Goal: Transaction & Acquisition: Purchase product/service

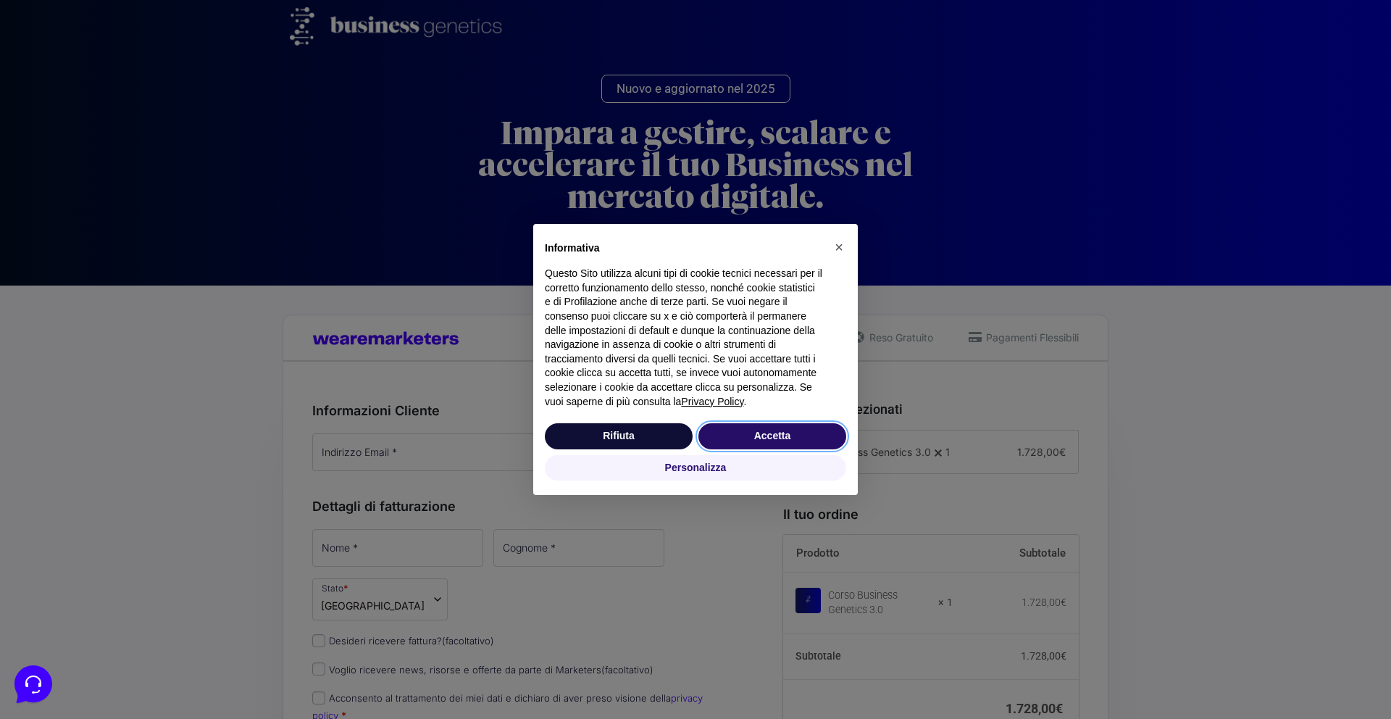
click at [769, 432] on button "Accetta" at bounding box center [772, 436] width 148 height 26
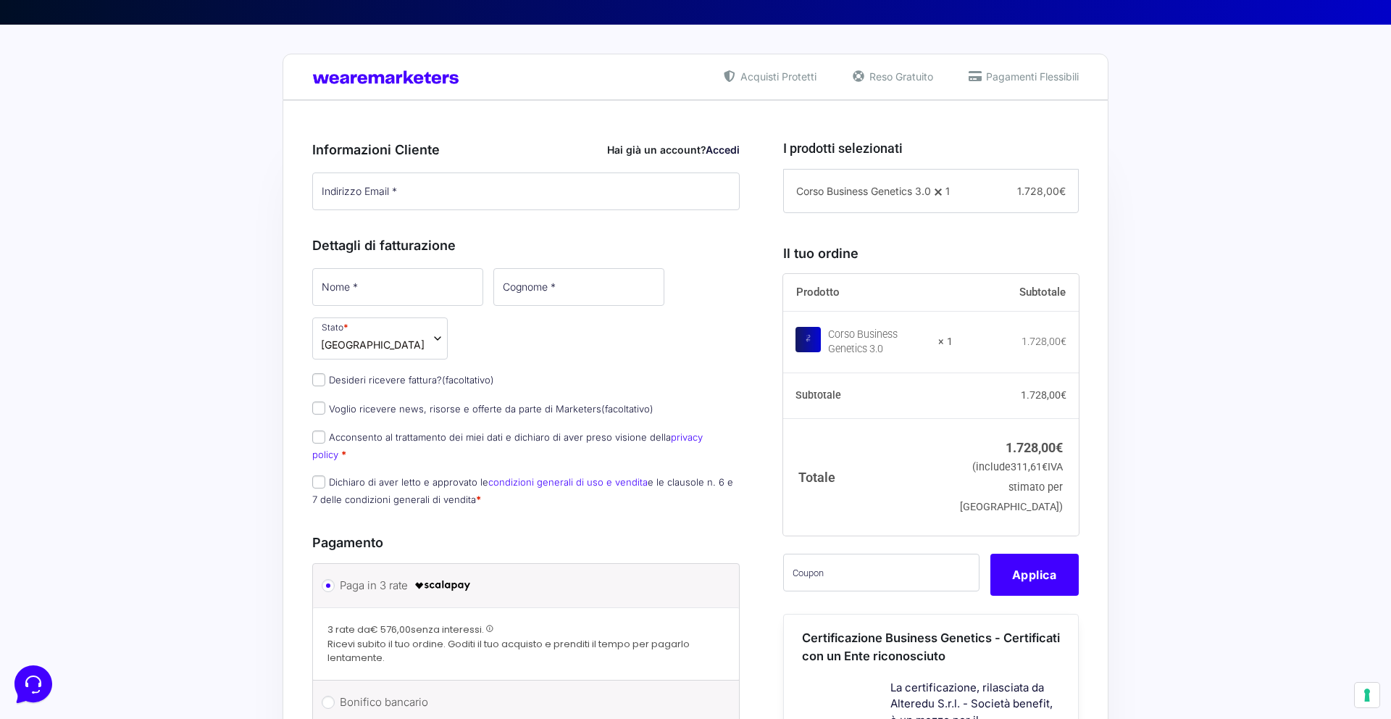
scroll to position [263, 0]
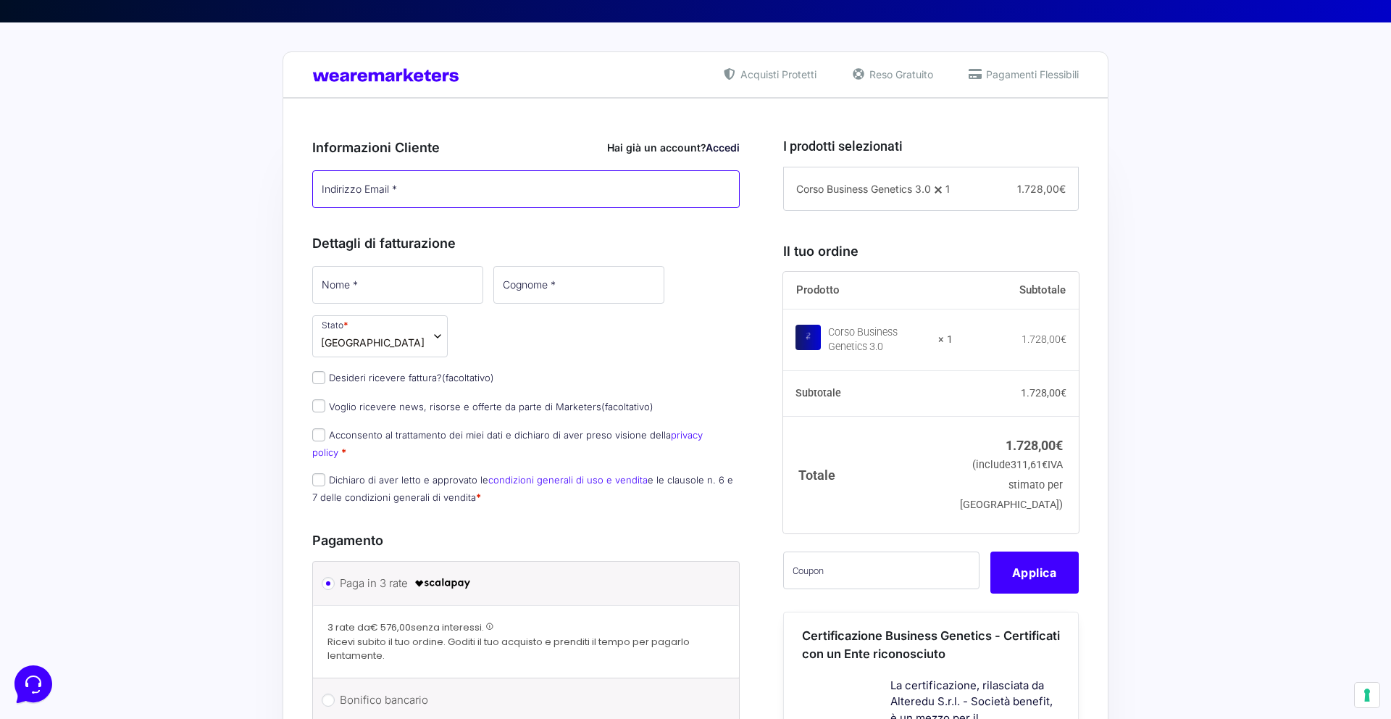
click at [492, 206] on input "Indirizzo Email *" at bounding box center [525, 189] width 427 height 38
paste input "hemema7738@auslank.com"
type input "hemema7738@auslank.com"
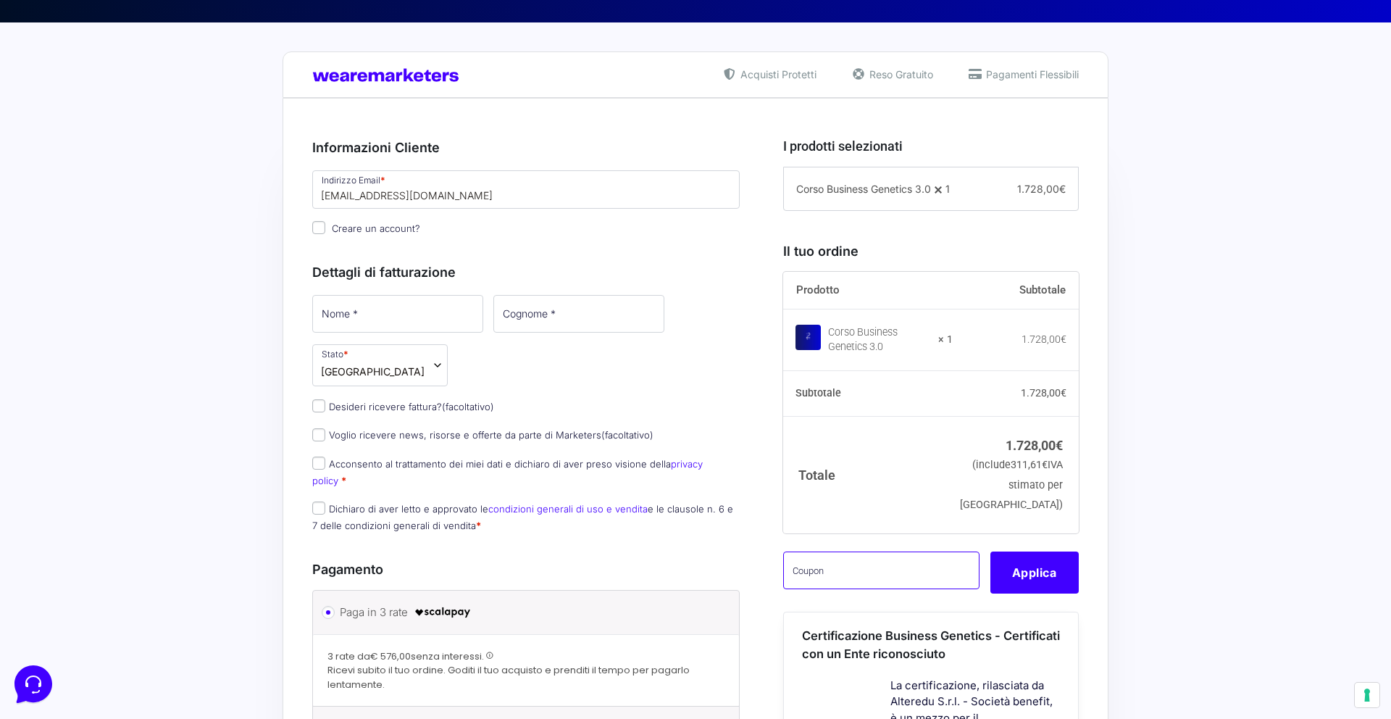
click at [893, 589] on input "text" at bounding box center [881, 570] width 196 height 38
type input "mbgtest"
click at [1024, 593] on button "Applica" at bounding box center [1034, 572] width 88 height 42
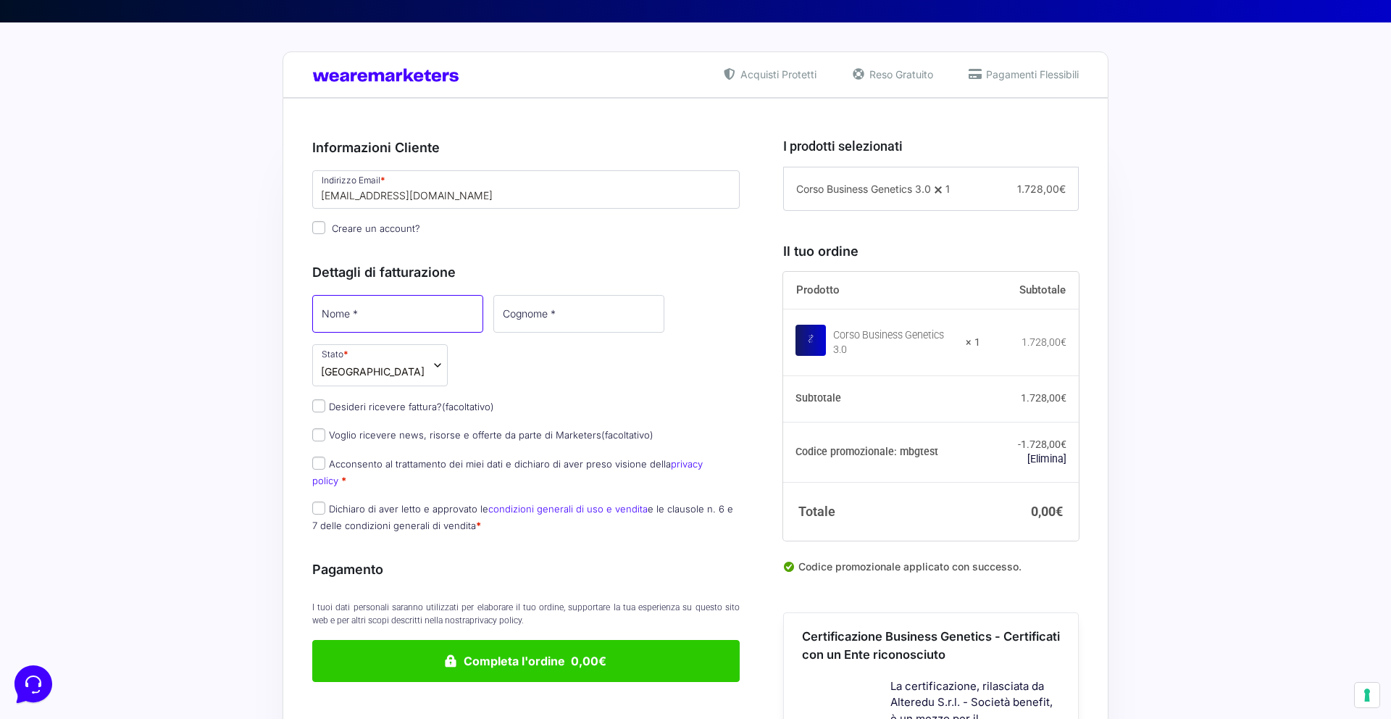
click at [411, 310] on input "Nome *" at bounding box center [397, 314] width 171 height 38
type input "[PERSON_NAME]"
click at [543, 317] on input "Cognome *" at bounding box center [577, 314] width 171 height 38
type input "[PERSON_NAME]"
click at [370, 458] on label "Acconsento al trattamento dei miei dati e dichiaro di aver preso visione della …" at bounding box center [507, 472] width 390 height 28
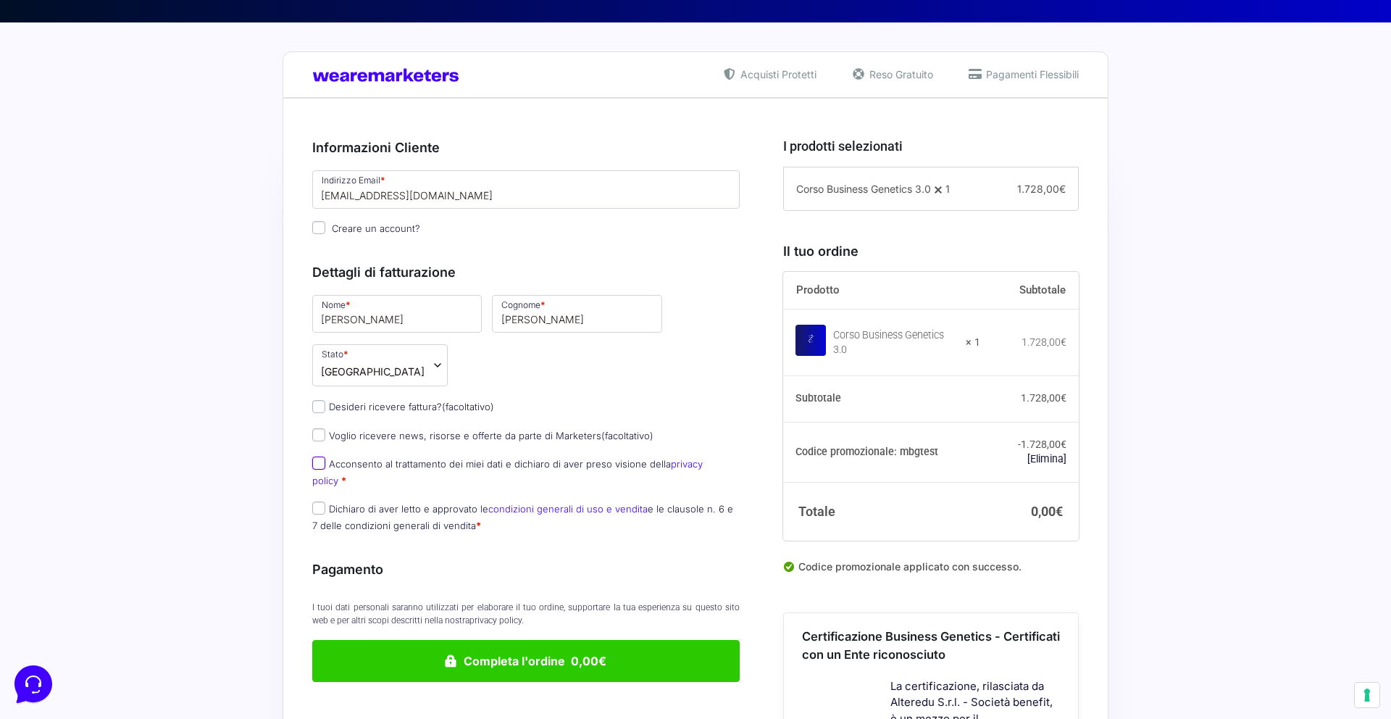
click at [325, 456] on input "Acconsento al trattamento dei miei dati e dichiaro di aver preso visione della …" at bounding box center [318, 462] width 13 height 13
checkbox input "true"
click at [380, 503] on label "Dichiaro di aver letto e approvato le condizioni generali di uso e vendita e le…" at bounding box center [522, 517] width 421 height 28
click at [325, 501] on input "Dichiaro di aver letto e approvato le condizioni generali di uso e vendita e le…" at bounding box center [318, 507] width 13 height 13
checkbox input "true"
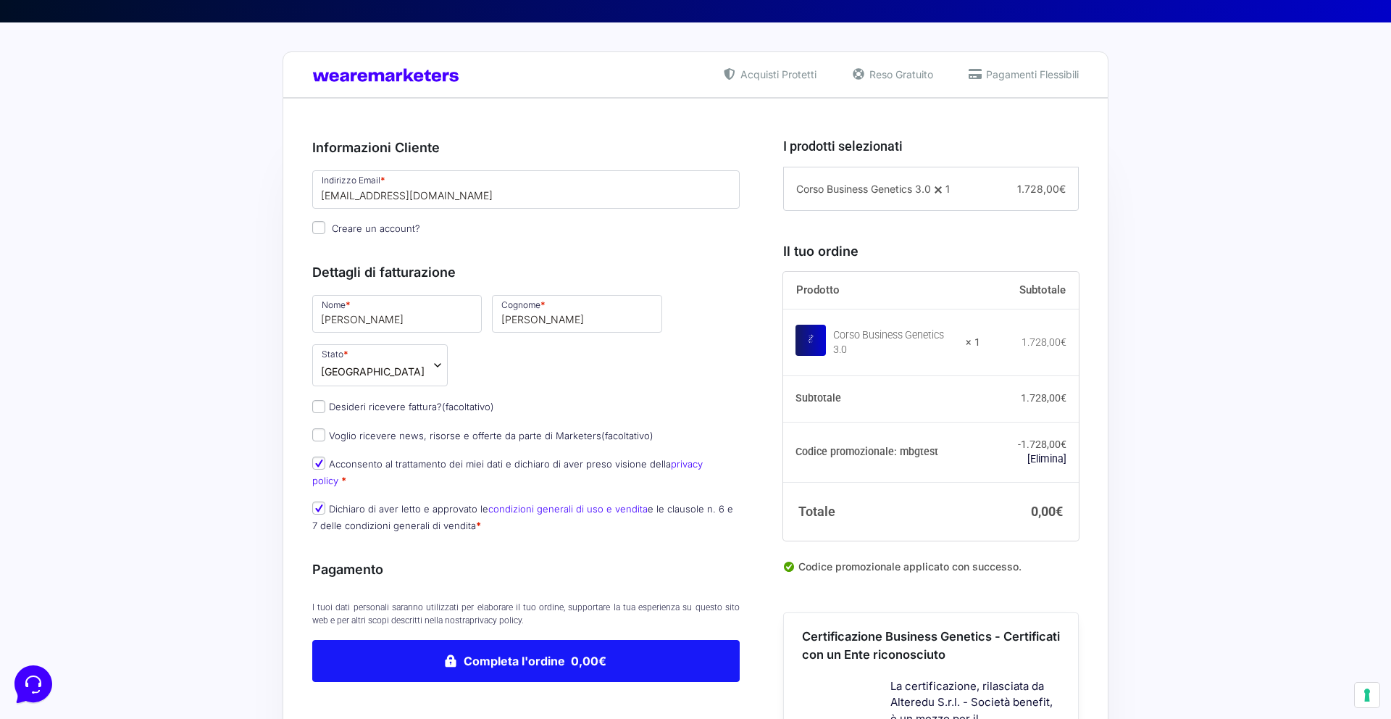
click at [540, 640] on button "Completa l'ordine 0,00€" at bounding box center [525, 661] width 427 height 42
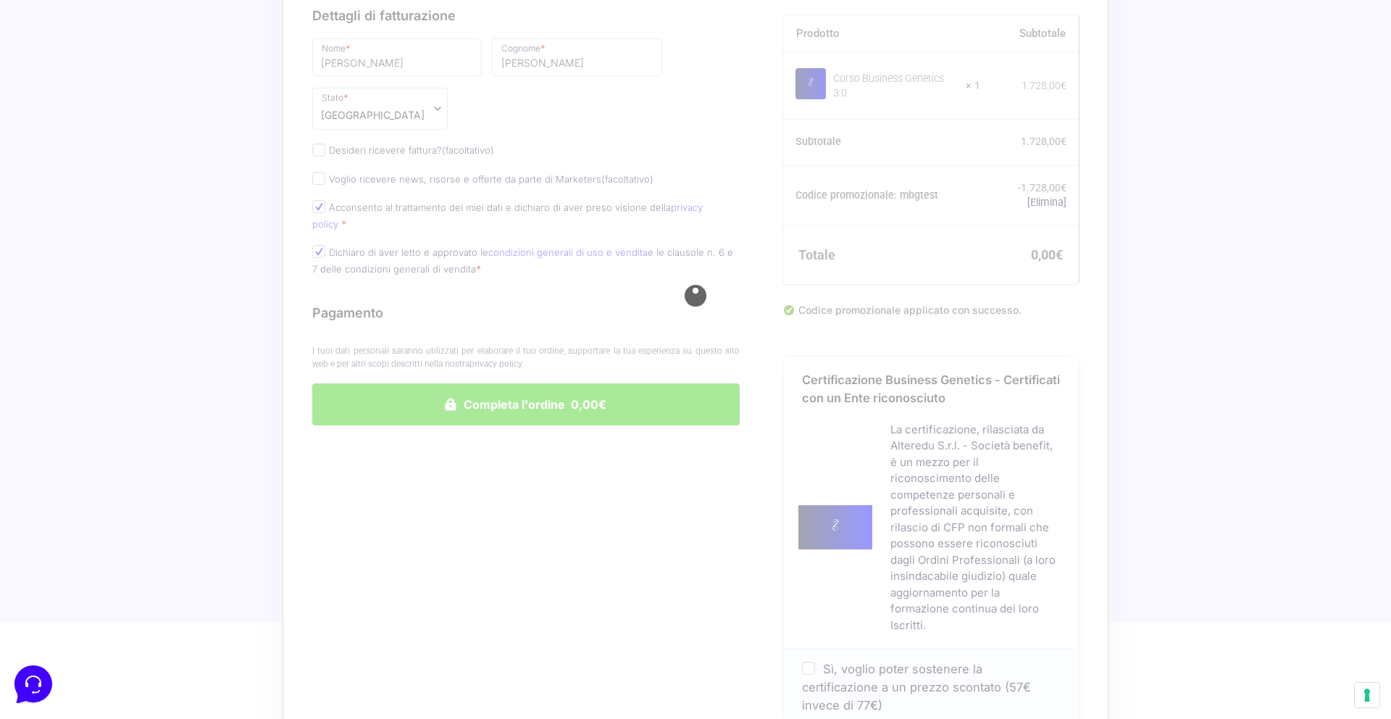
scroll to position [546, 0]
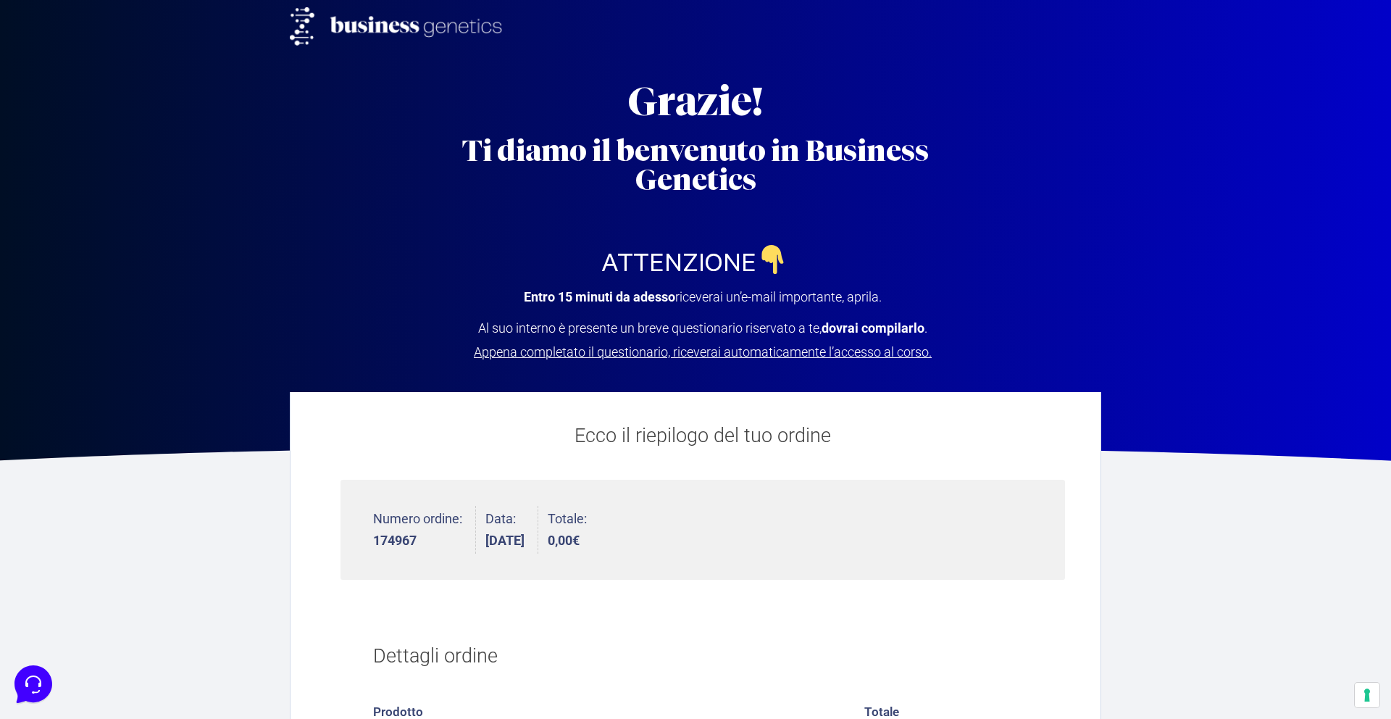
scroll to position [1, 0]
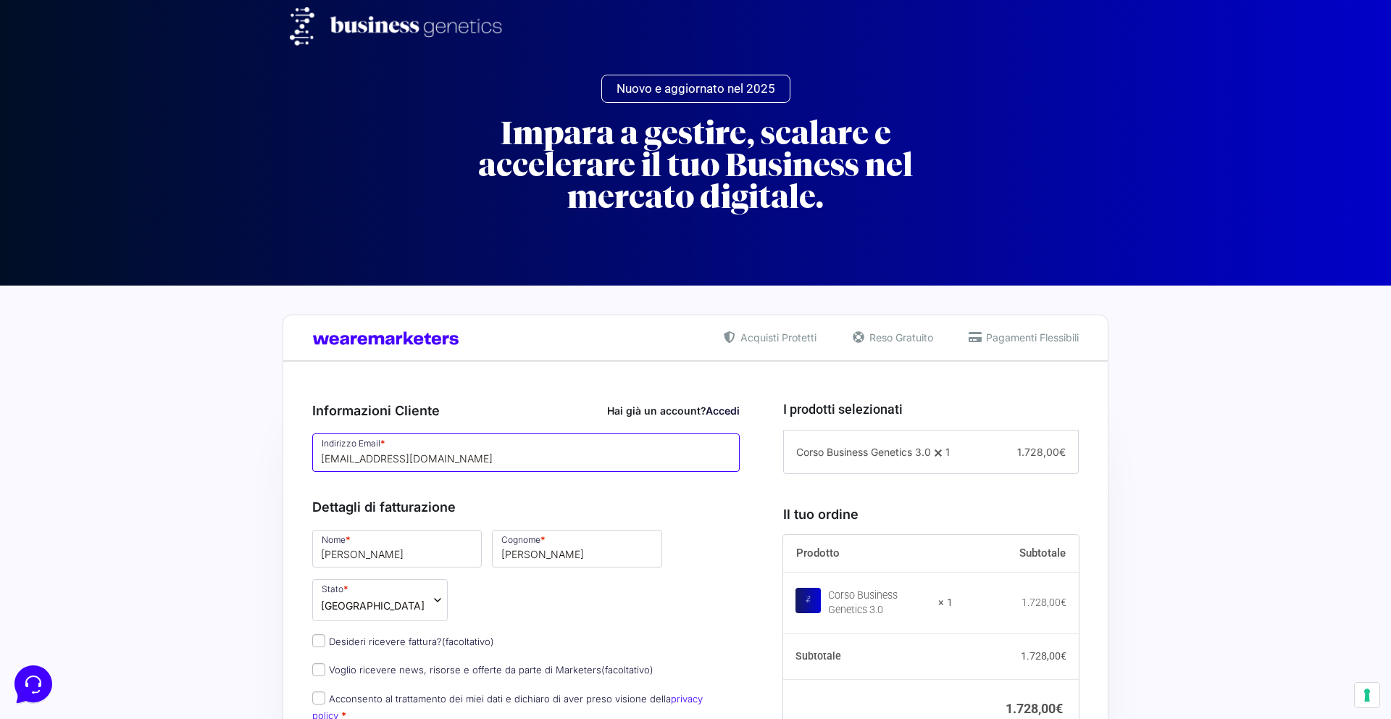
click at [464, 455] on input "hemema7738@auslank.com" at bounding box center [525, 452] width 427 height 38
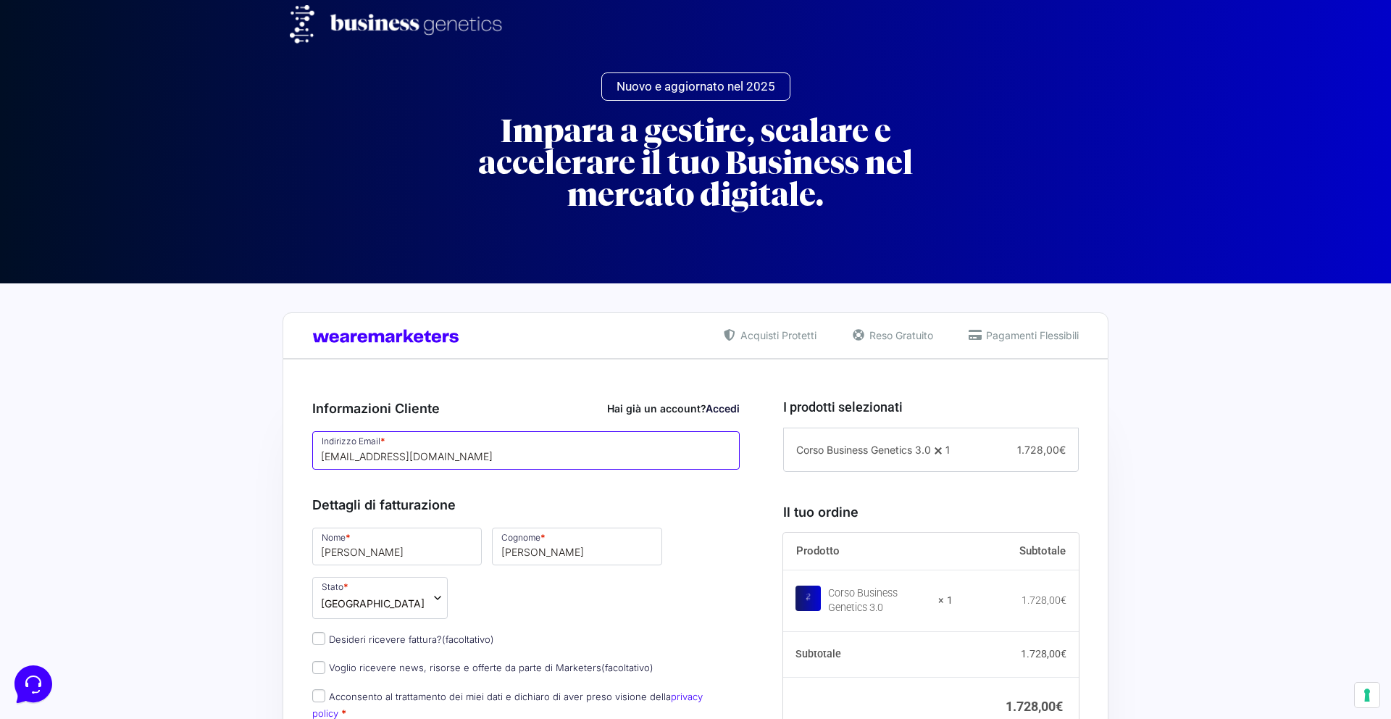
click at [464, 455] on input "hemema7738@auslank.com" at bounding box center [525, 450] width 427 height 38
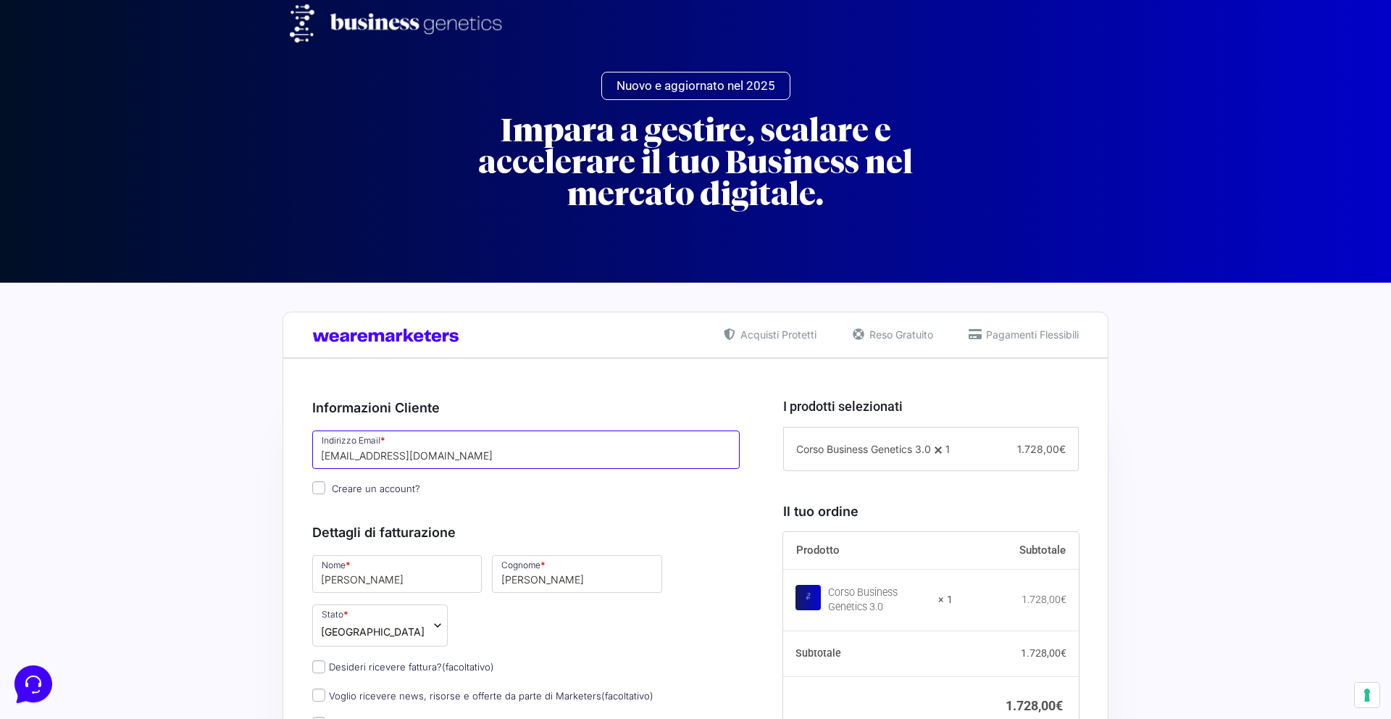
click at [464, 455] on input "hemema7738@auslank.com" at bounding box center [525, 449] width 427 height 38
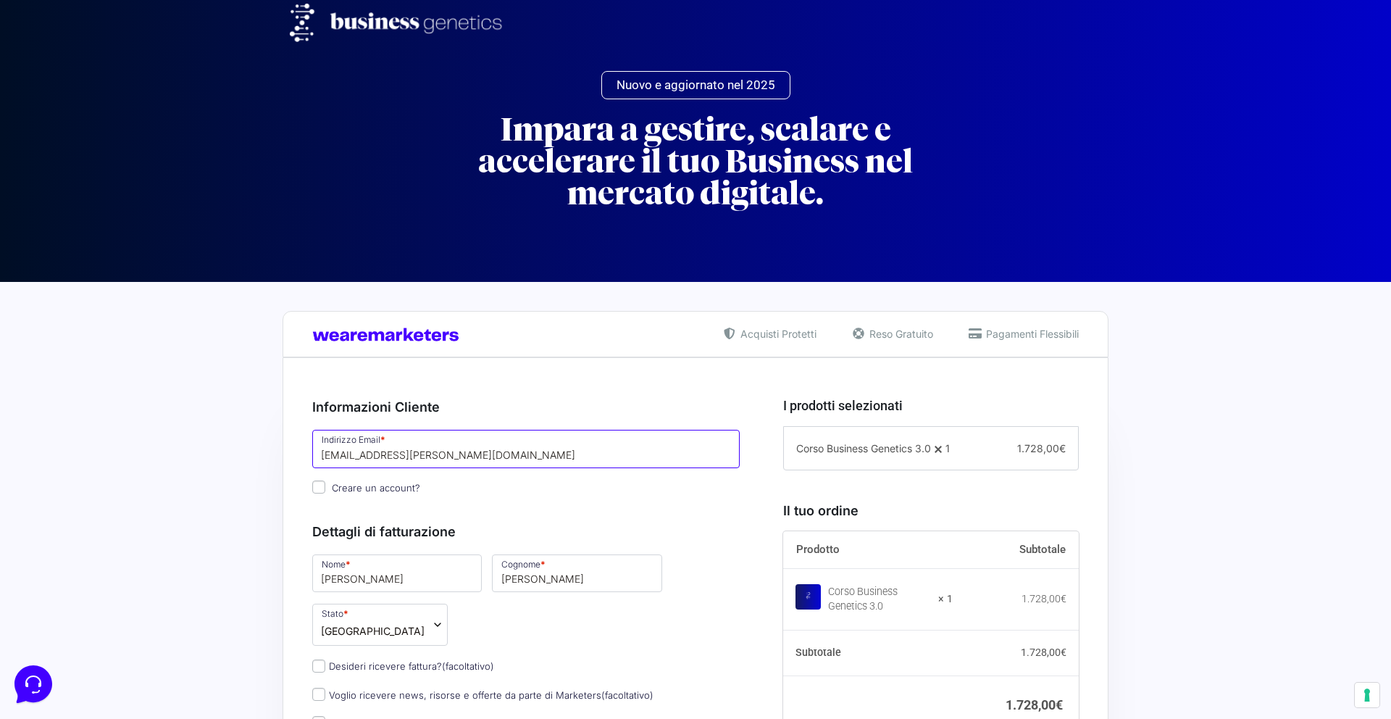
type input "[EMAIL_ADDRESS][PERSON_NAME][DOMAIN_NAME]"
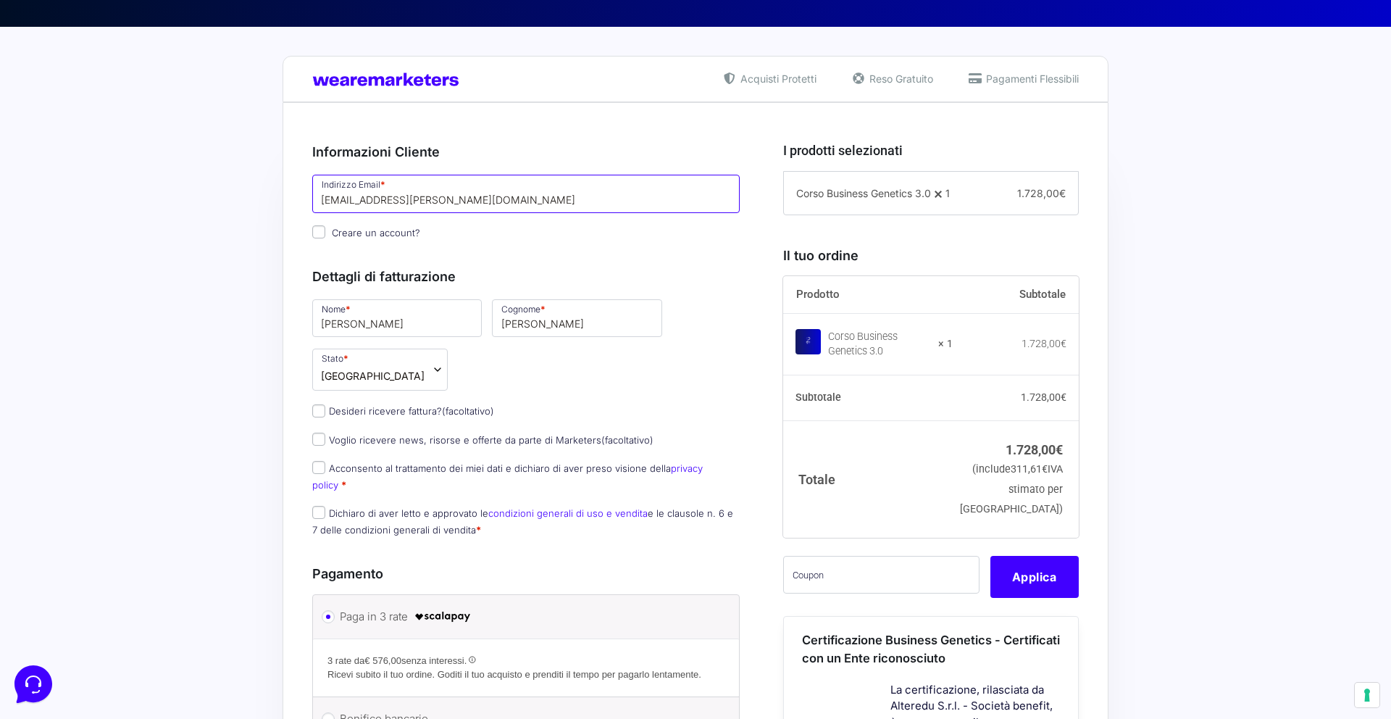
scroll to position [364, 0]
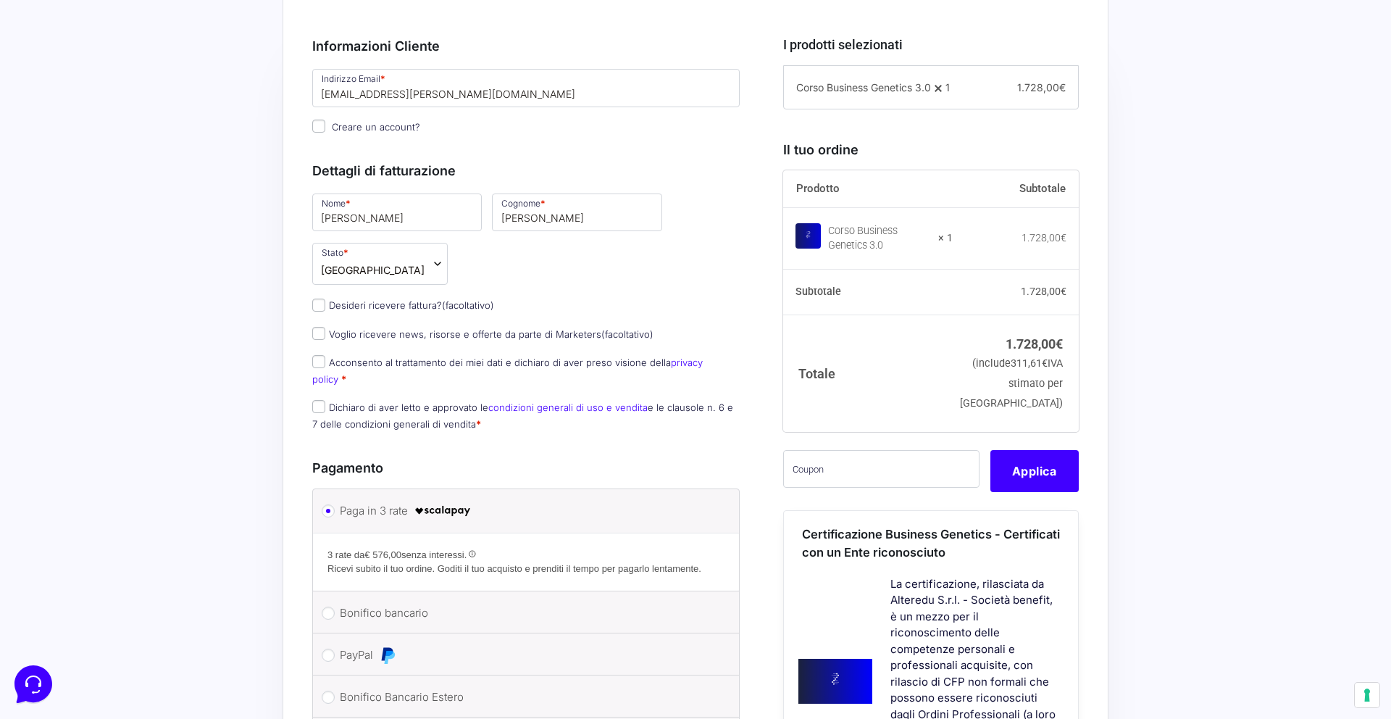
click at [375, 356] on label "Acconsento al trattamento dei miei dati e dichiaro di aver preso visione della …" at bounding box center [507, 370] width 390 height 28
click at [325, 355] on input "Acconsento al trattamento dei miei dati e dichiaro di aver preso visione della …" at bounding box center [318, 361] width 13 height 13
checkbox input "true"
click at [388, 397] on p "Dichiaro di aver letto e approvato le condizioni generali di uso e vendita e le…" at bounding box center [526, 416] width 438 height 38
click at [391, 397] on p "Dichiaro di aver letto e approvato le condizioni generali di uso e vendita e le…" at bounding box center [526, 416] width 438 height 38
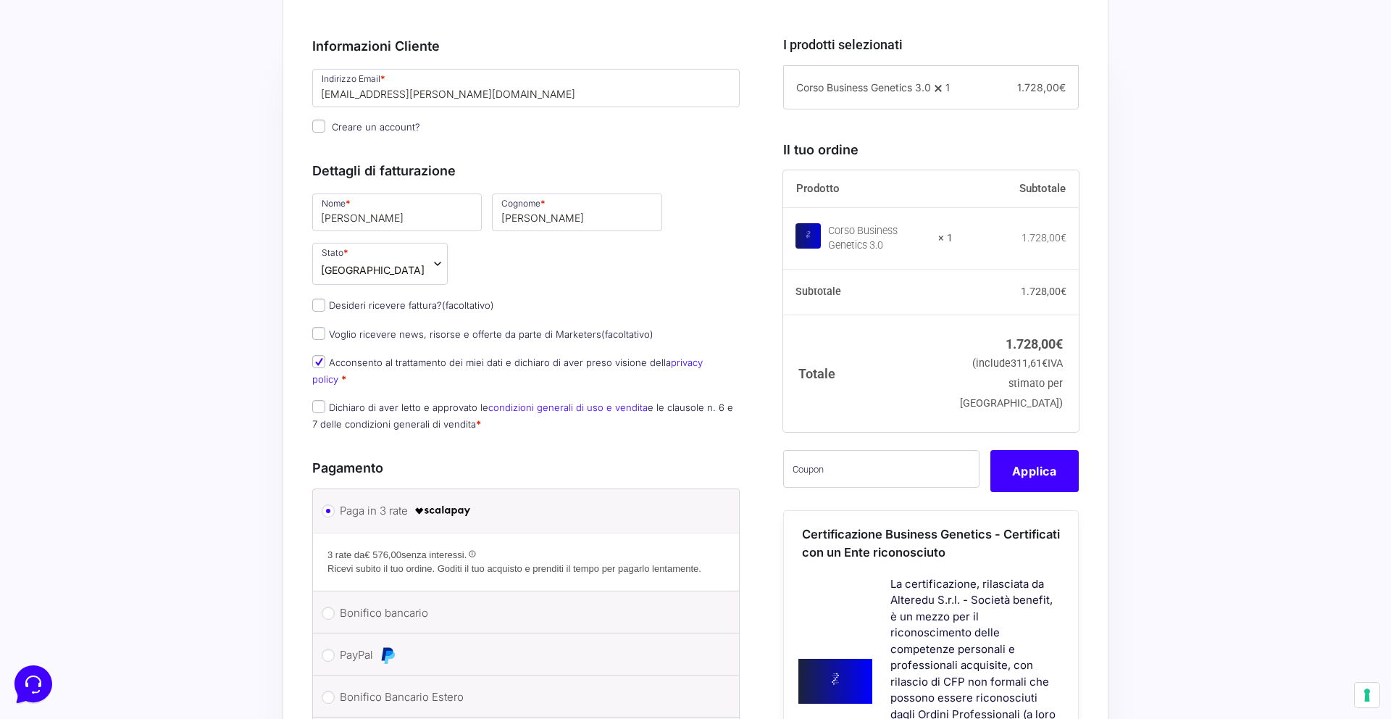
click at [394, 401] on label "Dichiaro di aver letto e approvato le condizioni generali di uso e vendita e le…" at bounding box center [522, 415] width 421 height 28
click at [325, 400] on input "Dichiaro di aver letto e approvato le condizioni generali di uso e vendita e le…" at bounding box center [318, 406] width 13 height 13
checkbox input "true"
click at [897, 488] on input "text" at bounding box center [881, 469] width 196 height 38
type input "mbgtest"
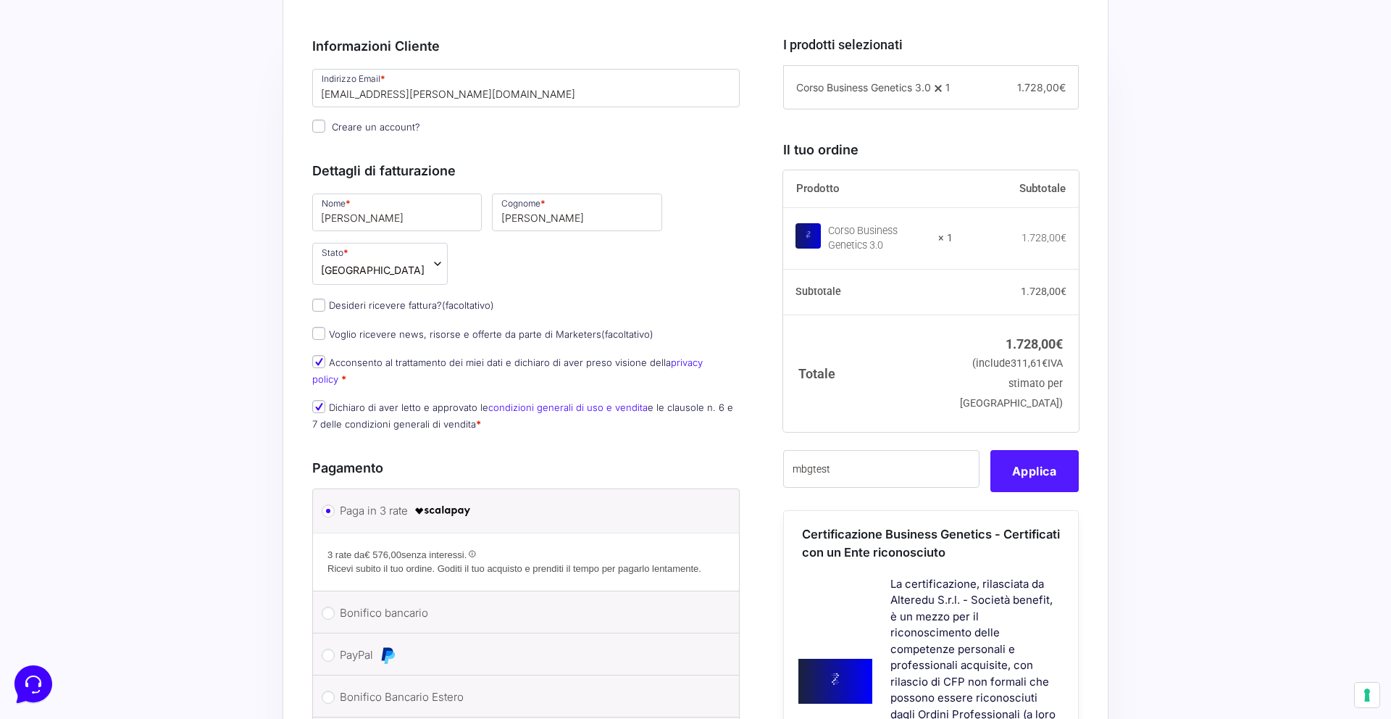
click at [1036, 492] on button "Applica" at bounding box center [1034, 471] width 88 height 42
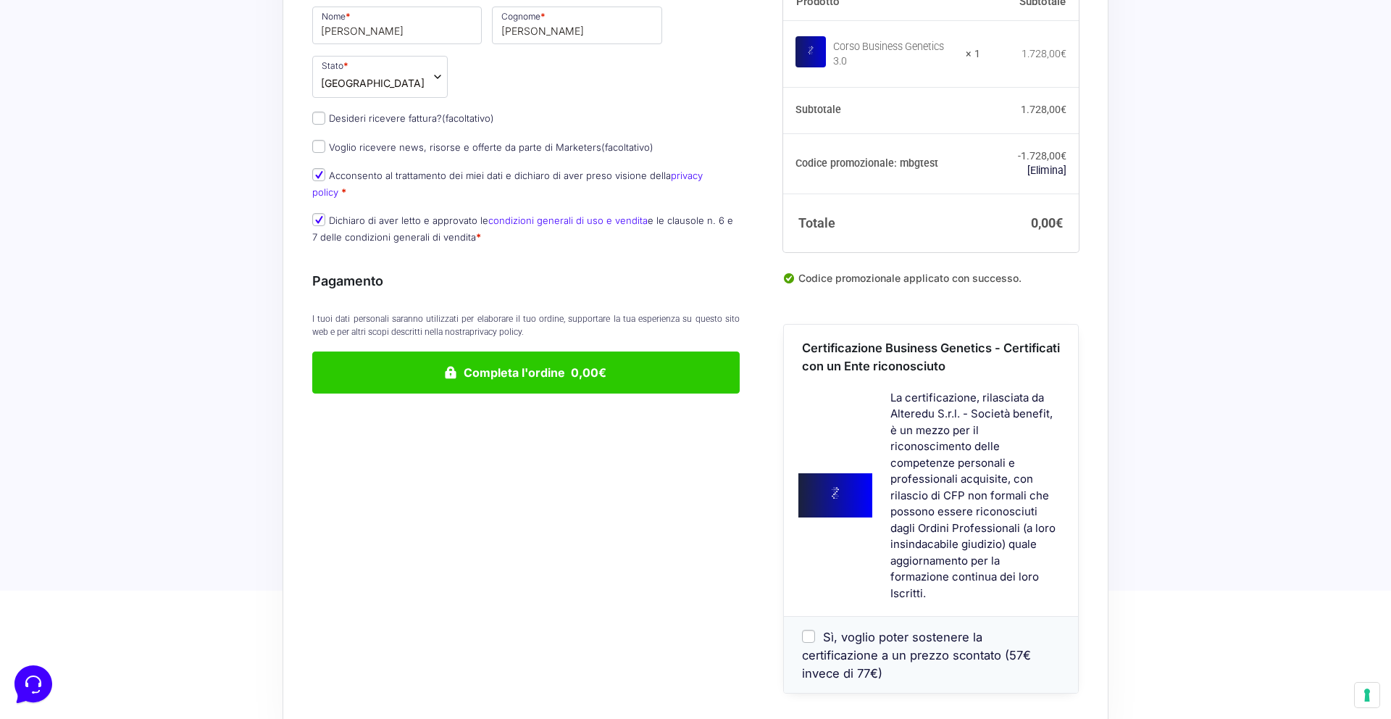
scroll to position [677, 0]
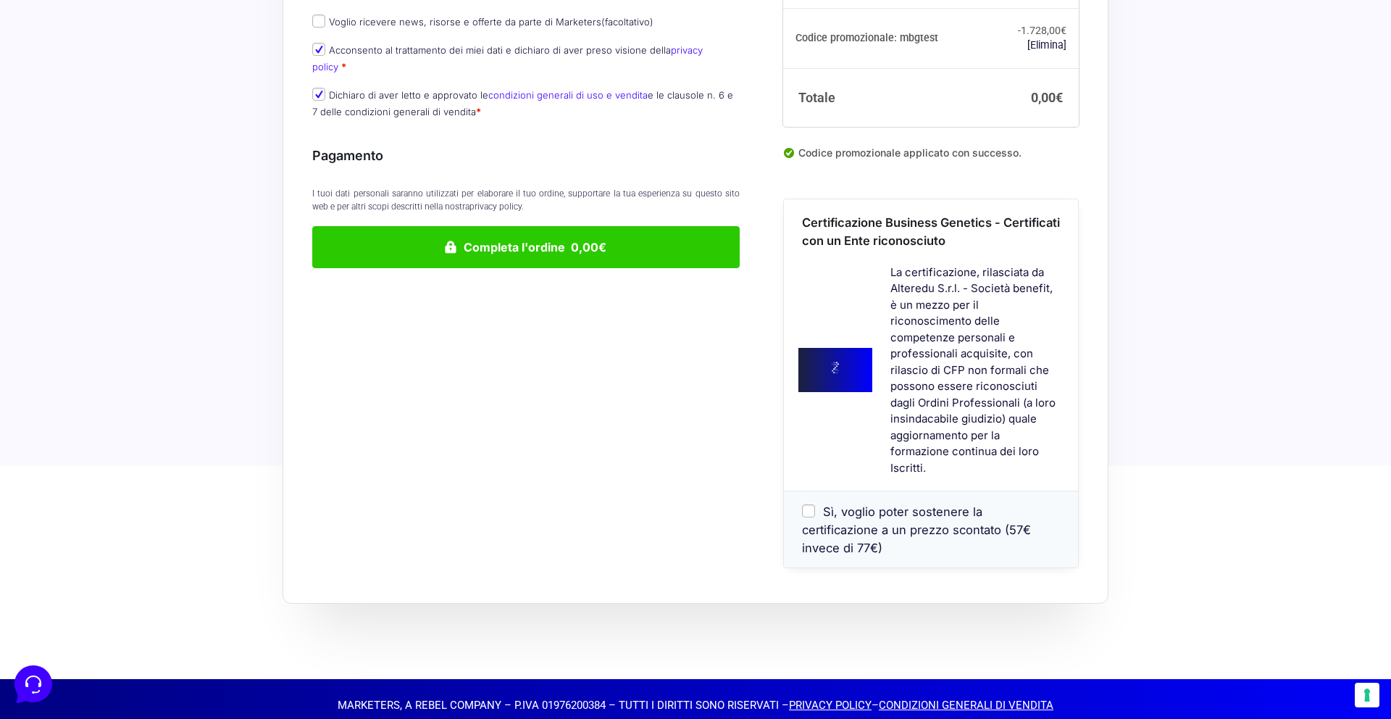
click at [809, 513] on input "Sì, voglio poter sostenere la certificazione a un prezzo scontato (57€ invece d…" at bounding box center [808, 510] width 13 height 13
checkbox input "true"
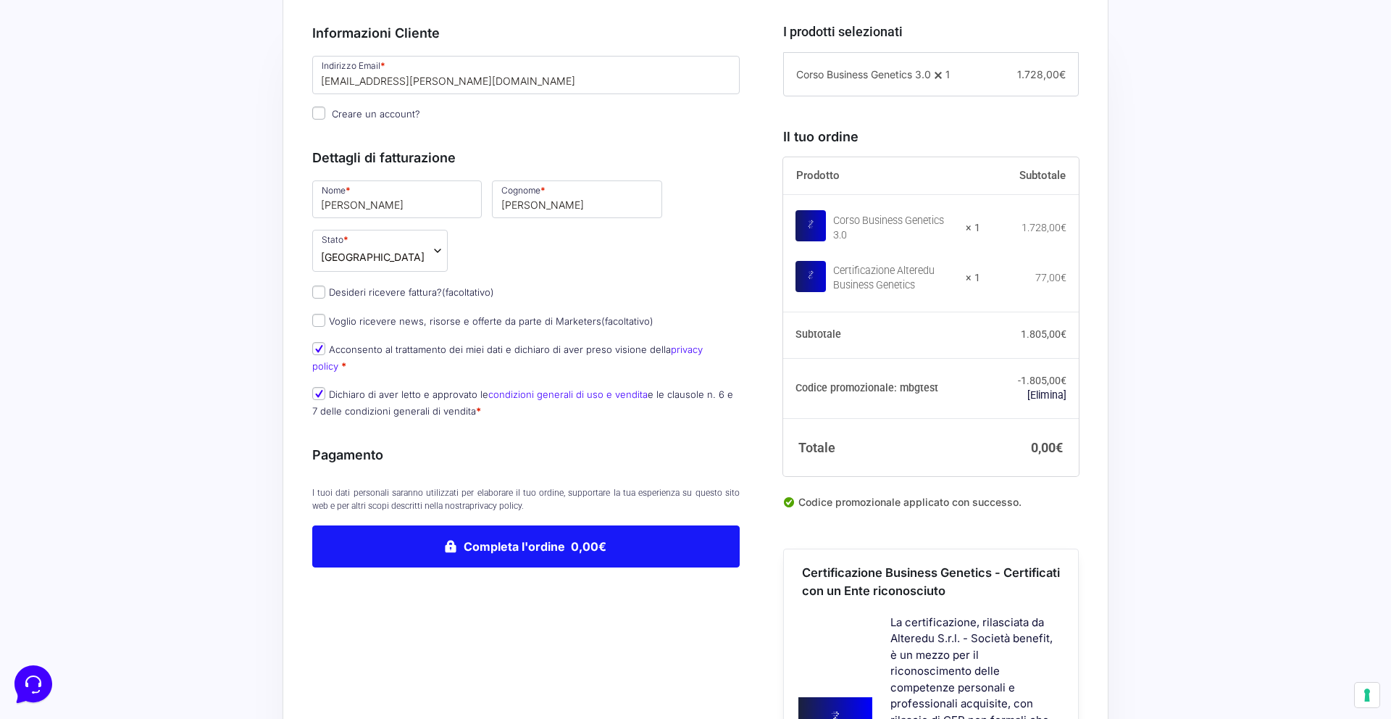
scroll to position [375, 0]
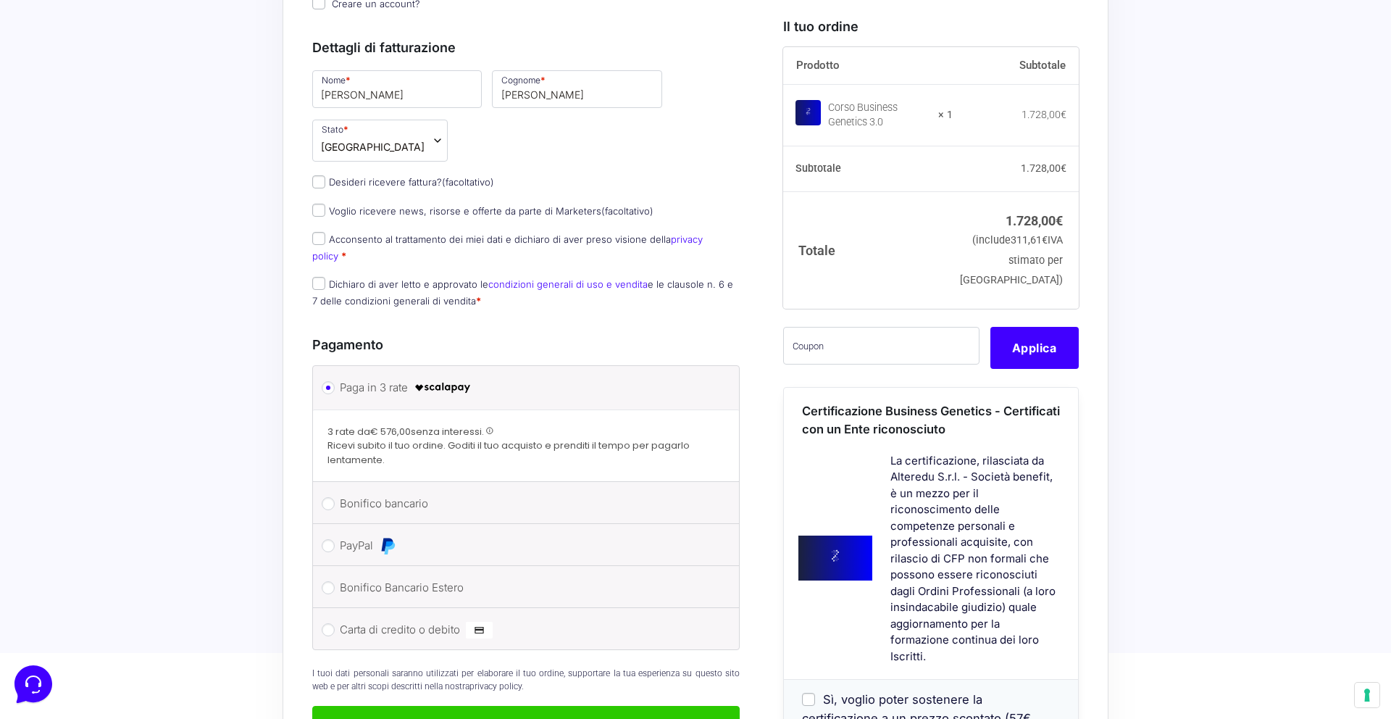
scroll to position [486, 0]
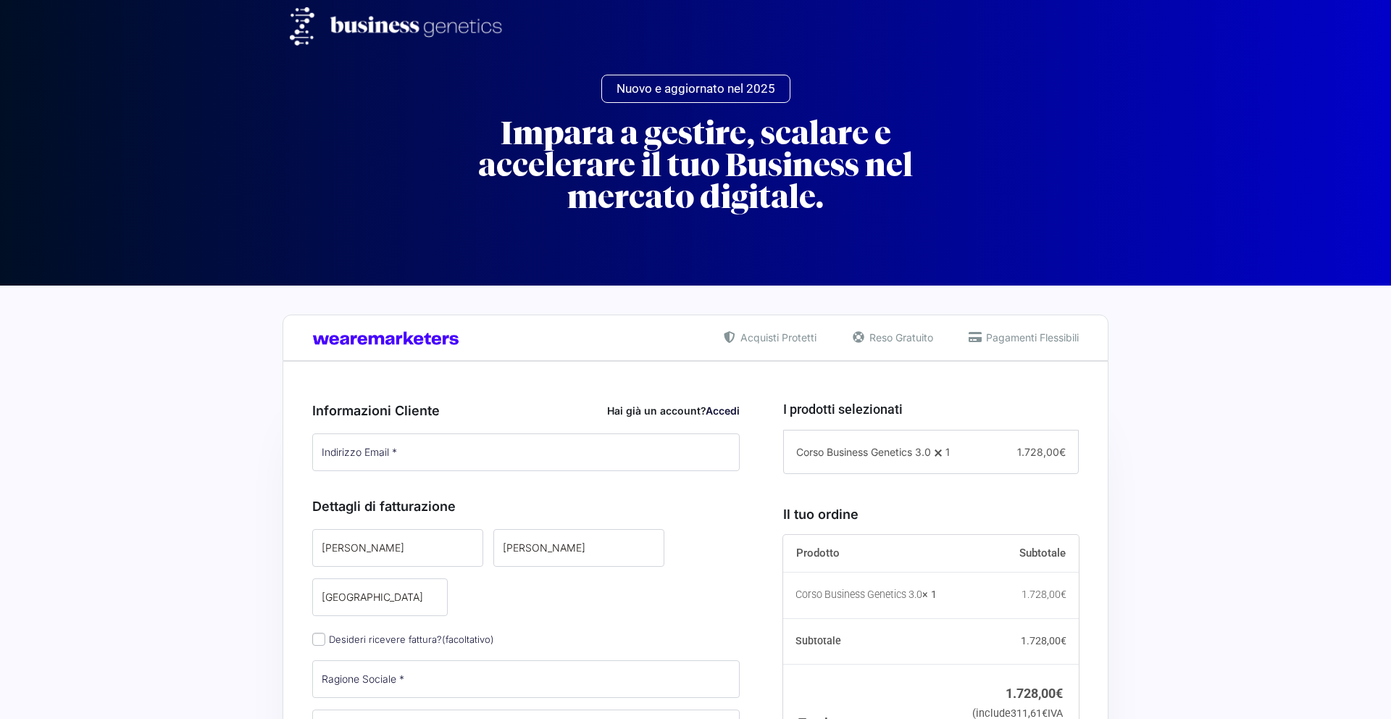
type input "[EMAIL_ADDRESS][PERSON_NAME][DOMAIN_NAME]"
select select
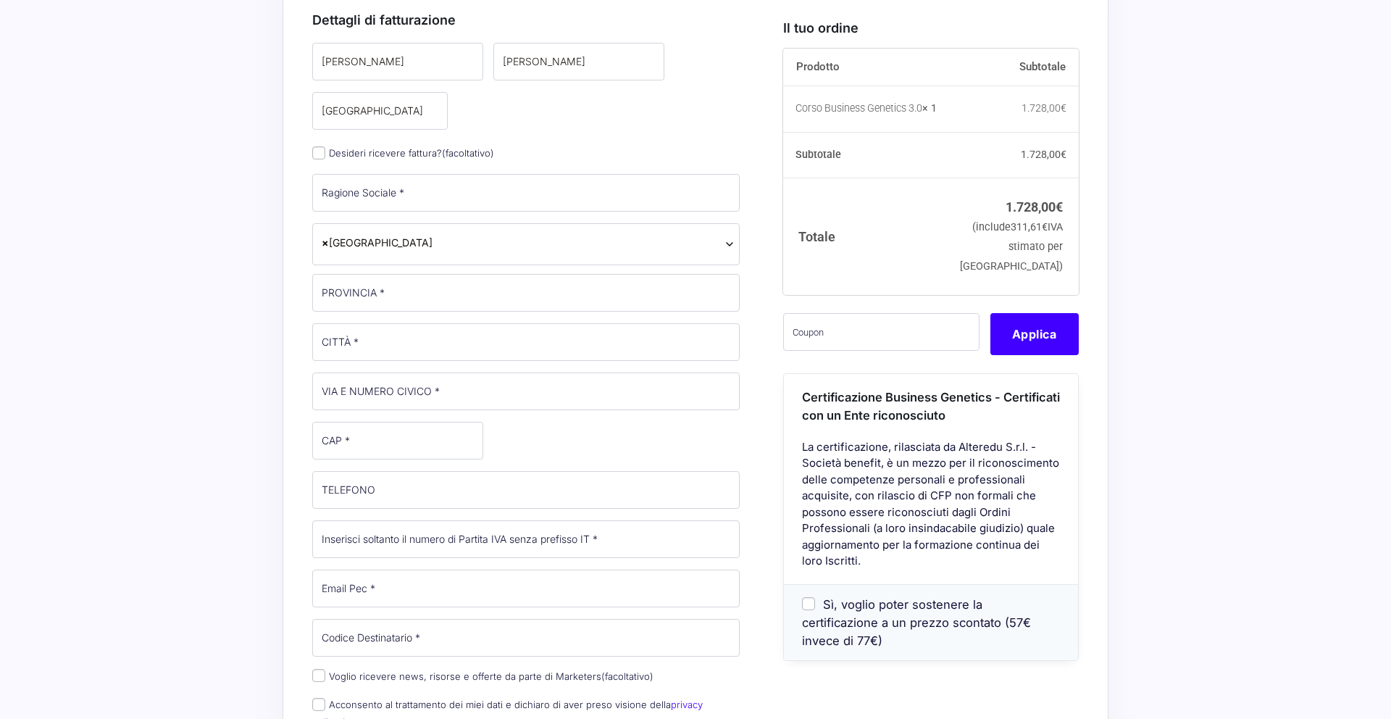
select select
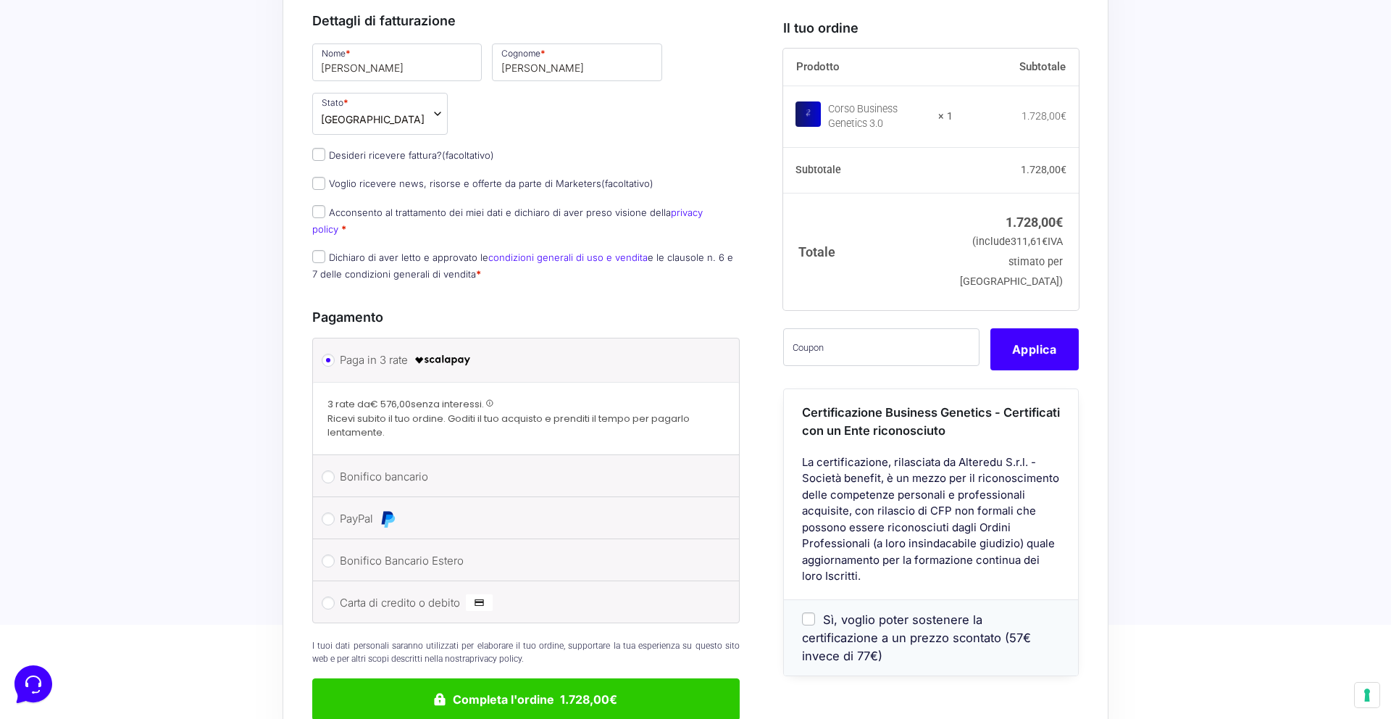
scroll to position [514, 0]
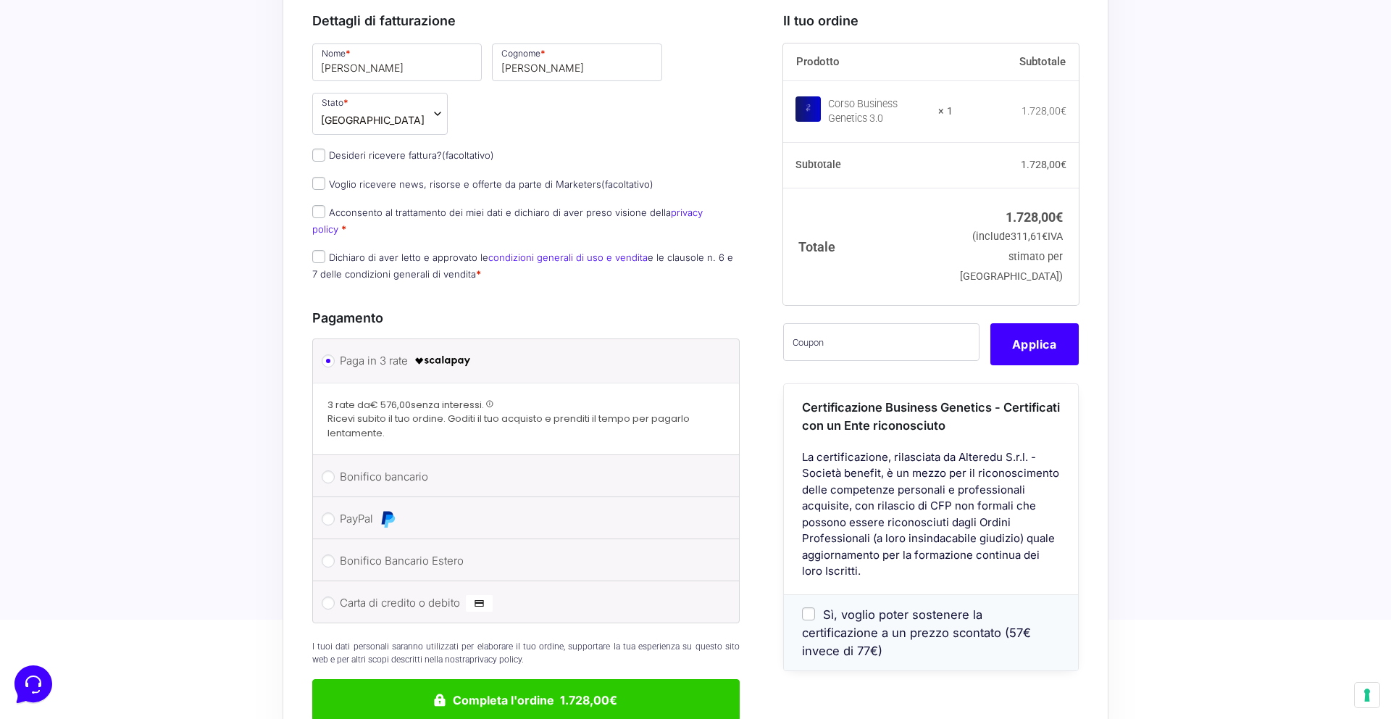
click at [367, 206] on label "Acconsento al trattamento dei miei dati e dichiaro di aver preso visione della …" at bounding box center [507, 220] width 390 height 28
click at [325, 205] on input "Acconsento al trattamento dei miei dati e dichiaro di aver preso visione della …" at bounding box center [318, 211] width 13 height 13
checkbox input "true"
click at [383, 251] on label "Dichiaro di aver letto e approvato le condizioni generali di uso e vendita e le…" at bounding box center [522, 265] width 421 height 28
click at [325, 250] on input "Dichiaro di aver letto e approvato le condizioni generali di uso e vendita e le…" at bounding box center [318, 256] width 13 height 13
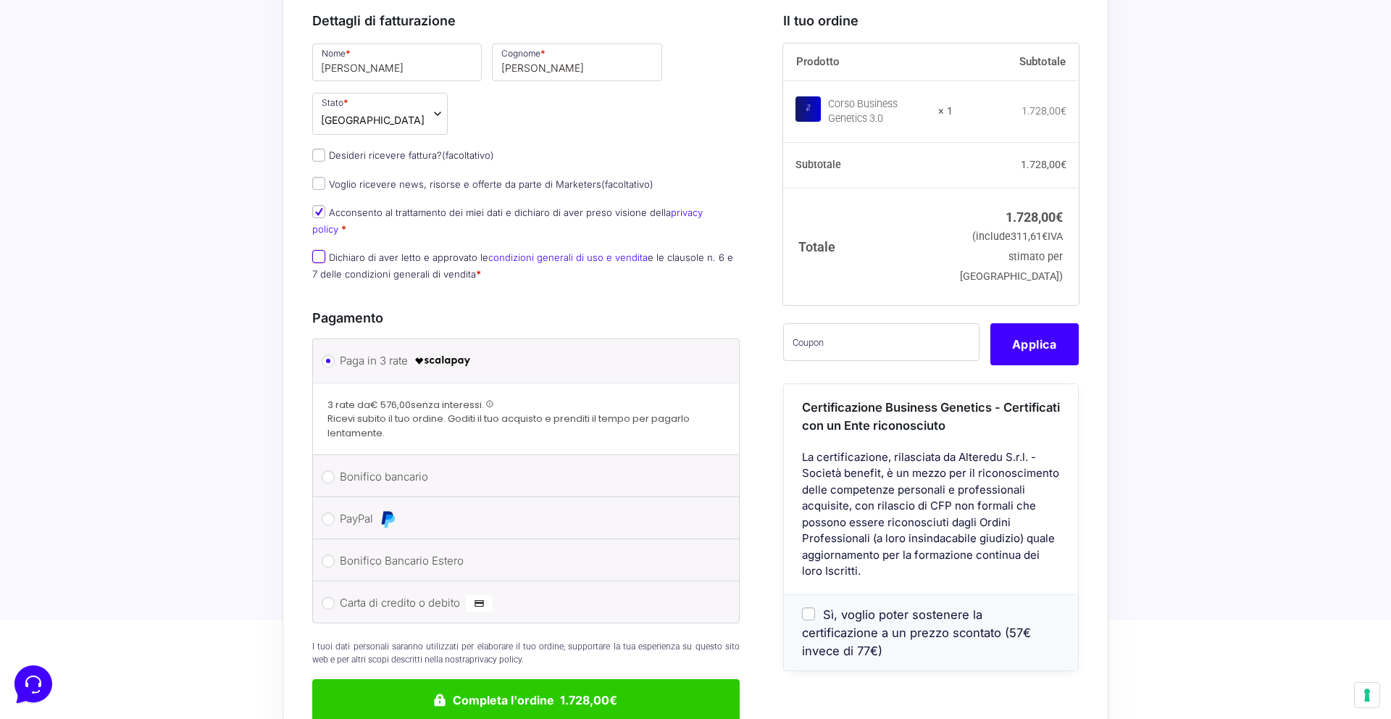
checkbox input "true"
click at [842, 347] on input "text" at bounding box center [881, 342] width 196 height 38
click at [811, 614] on input "Sì, voglio poter sostenere la certificazione a un prezzo scontato (57€ invece d…" at bounding box center [808, 613] width 13 height 13
checkbox input "true"
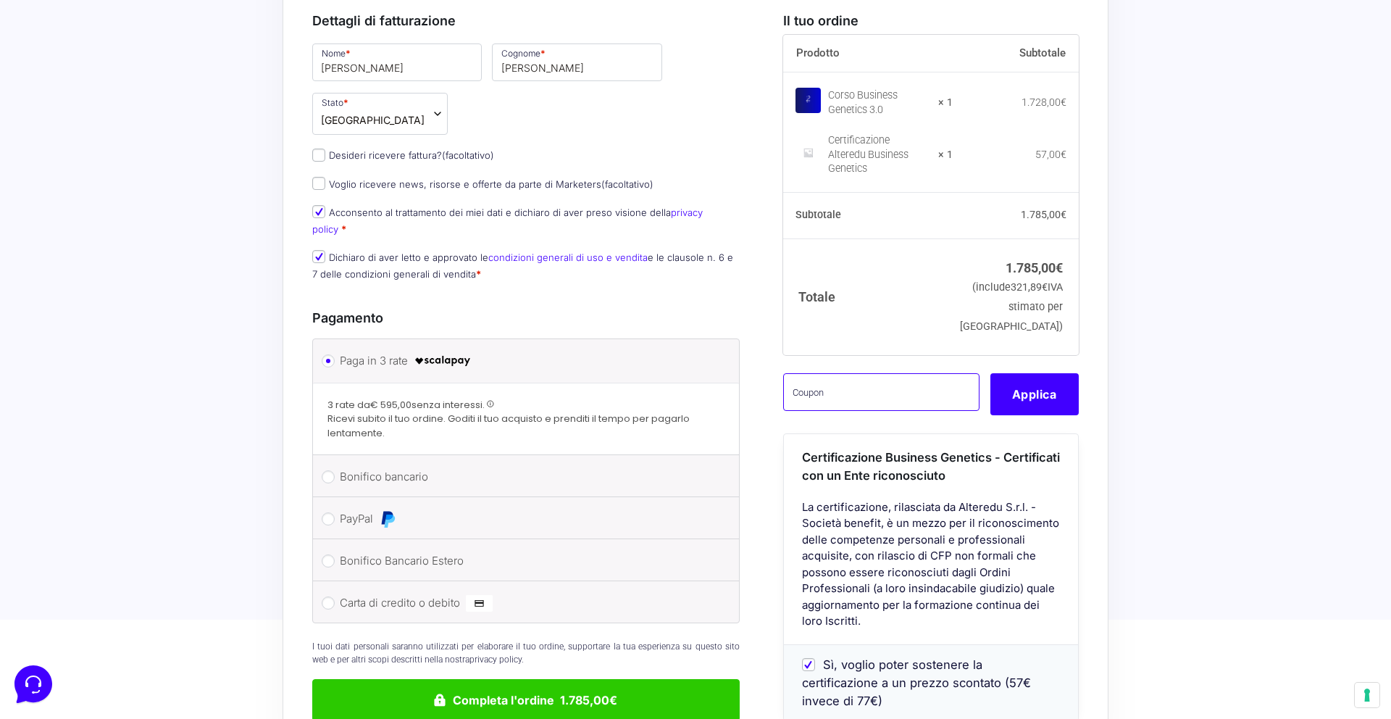
click at [888, 393] on input "text" at bounding box center [881, 392] width 196 height 38
type input "MBGTEST"
click at [1032, 396] on button "Applica" at bounding box center [1034, 393] width 88 height 42
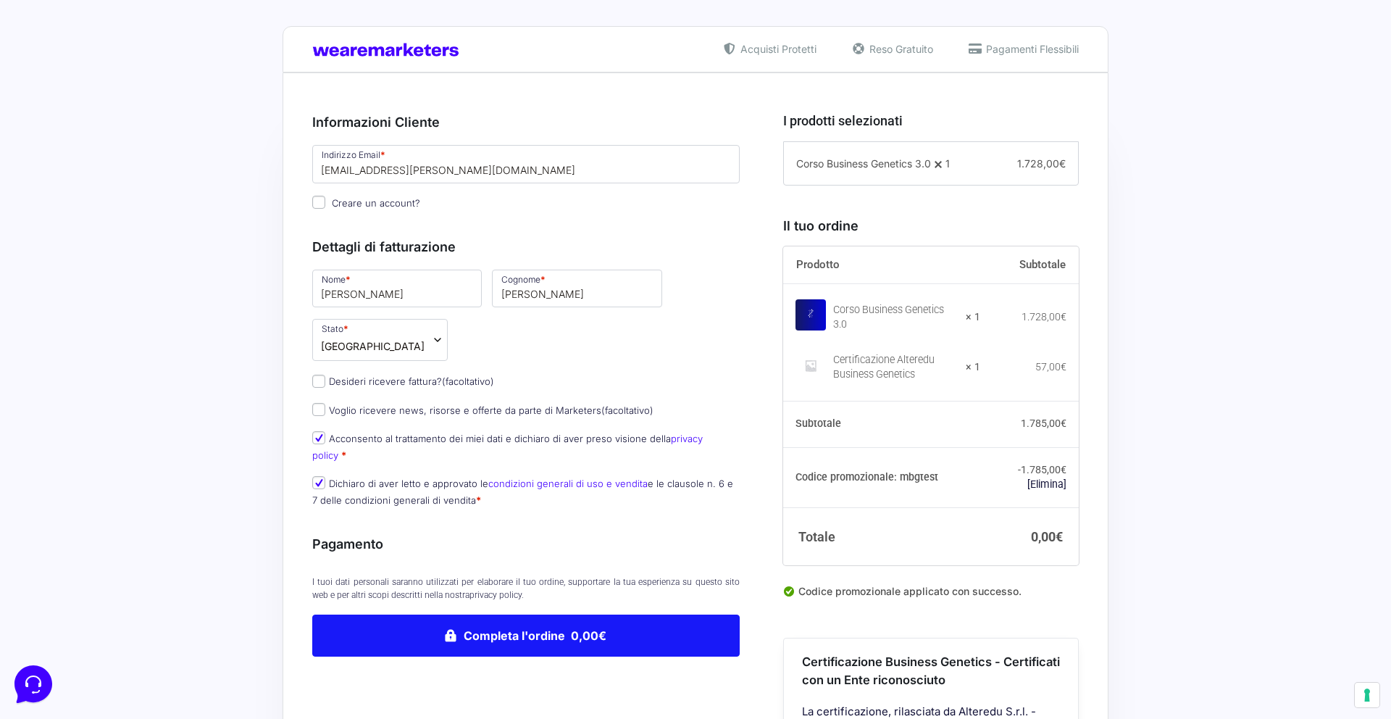
scroll to position [290, 0]
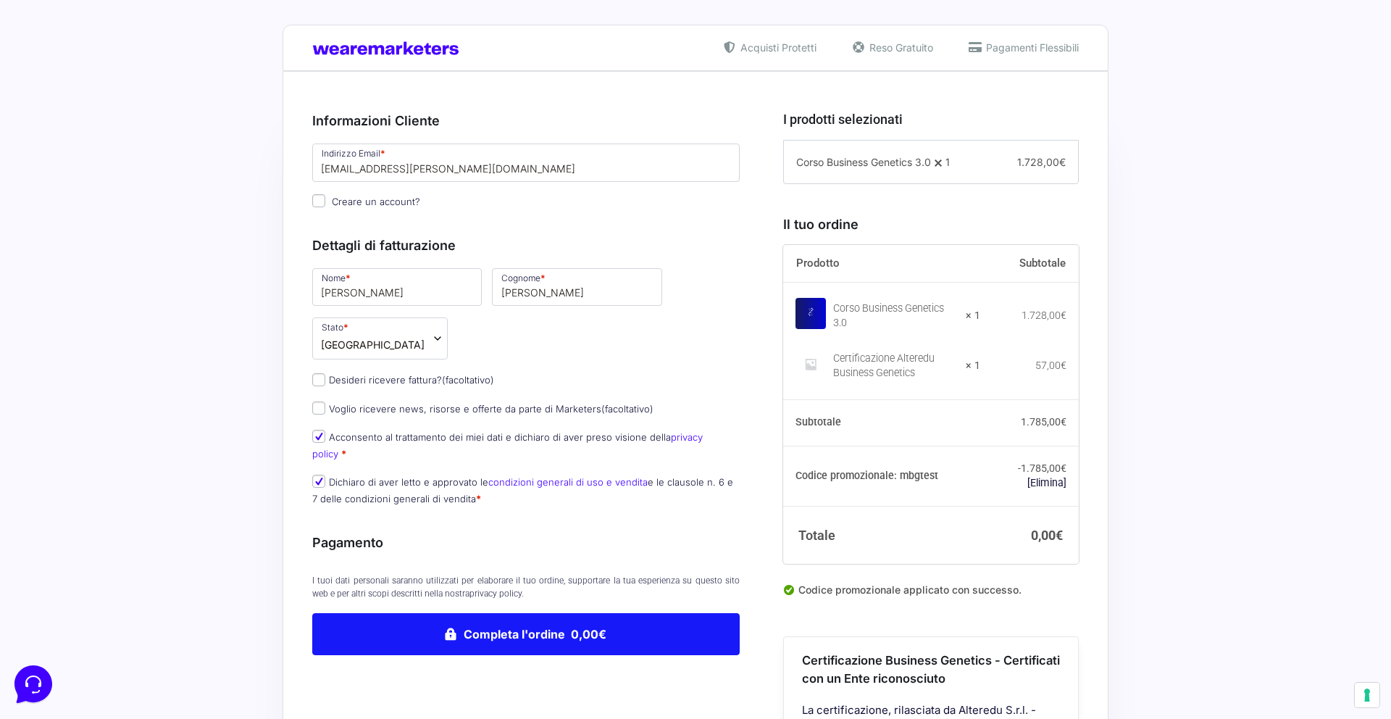
click at [580, 613] on button "Completa l'ordine 0,00€" at bounding box center [525, 634] width 427 height 42
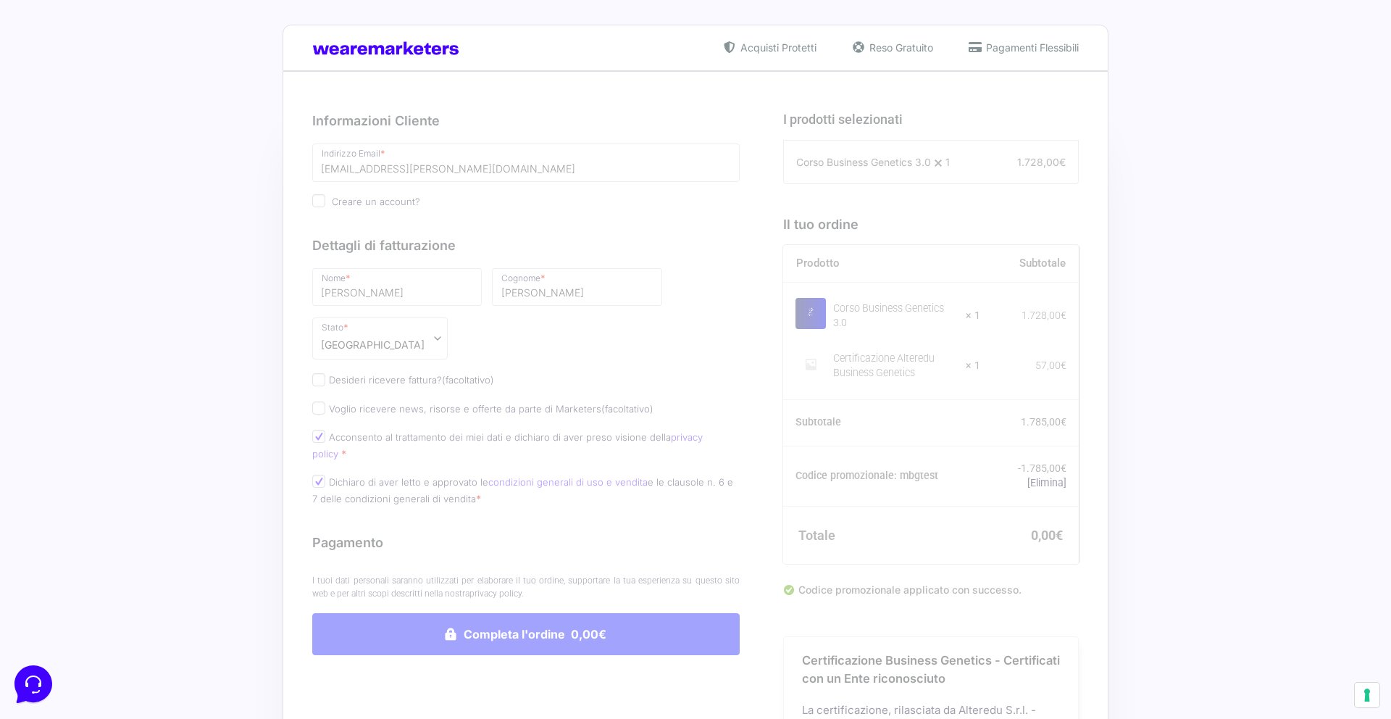
scroll to position [288, 0]
